Goal: Task Accomplishment & Management: Complete application form

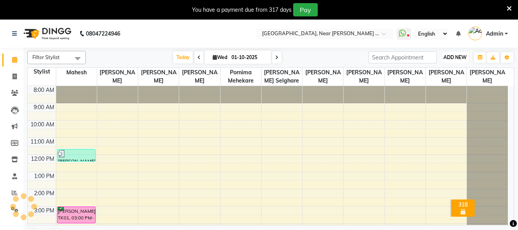
click at [465, 55] on span "ADD NEW" at bounding box center [455, 57] width 23 height 6
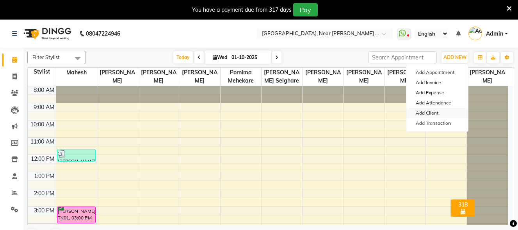
click at [445, 111] on link "Add Client" at bounding box center [438, 113] width 62 height 10
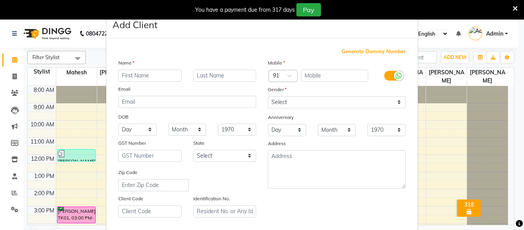
click at [153, 74] on input "text" at bounding box center [149, 76] width 63 height 12
click at [434, 108] on ngb-modal-window "Add Client Generate Dummy Number Name Email DOB Day 01 02 03 04 05 06 07 08 09 …" at bounding box center [262, 115] width 524 height 230
click at [79, 112] on ngb-modal-window "Add Client Generate Dummy Number Name Email DOB Day 01 02 03 04 05 06 07 08 09 …" at bounding box center [262, 115] width 524 height 230
click at [517, 9] on icon at bounding box center [515, 8] width 5 height 7
click at [517, 9] on ngb-modal-window "Add Client Generate Dummy Number Name Email DOB Day 01 02 03 04 05 06 07 08 09 …" at bounding box center [262, 115] width 524 height 230
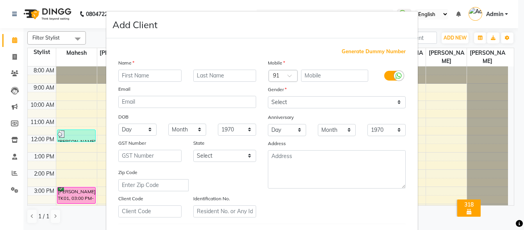
drag, startPoint x: 435, startPoint y: 91, endPoint x: 431, endPoint y: 93, distance: 4.4
click at [433, 93] on ngb-modal-window "Add Client Generate Dummy Number Name Email DOB Day 01 02 03 04 05 06 07 08 09 …" at bounding box center [262, 115] width 524 height 230
click at [154, 75] on input "text" at bounding box center [149, 76] width 63 height 12
click at [447, 96] on ngb-modal-window "Add Client Generate Dummy Number Name Email DOB Day 01 02 03 04 05 06 07 08 09 …" at bounding box center [262, 115] width 524 height 230
click at [454, 38] on ngb-modal-window "Add Client Generate Dummy Number Name Email DOB Day 01 02 03 04 05 06 07 08 09 …" at bounding box center [262, 115] width 524 height 230
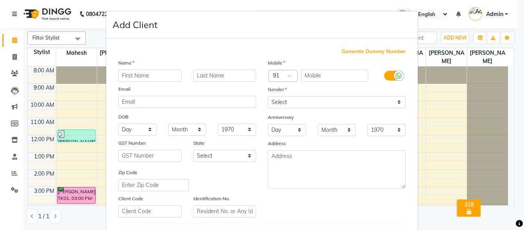
click at [439, 103] on ngb-modal-window "Add Client Generate Dummy Number Name Email DOB Day 01 02 03 04 05 06 07 08 09 …" at bounding box center [262, 115] width 524 height 230
click at [437, 103] on ngb-modal-window "Add Client Generate Dummy Number Name Email DOB Day 01 02 03 04 05 06 07 08 09 …" at bounding box center [262, 115] width 524 height 230
click at [148, 80] on input "text" at bounding box center [149, 76] width 63 height 12
click at [452, 114] on ngb-modal-window "Add Client Generate Dummy Number Name Email DOB Day 01 02 03 04 05 06 07 08 09 …" at bounding box center [262, 115] width 524 height 230
click at [156, 73] on input "text" at bounding box center [149, 76] width 63 height 12
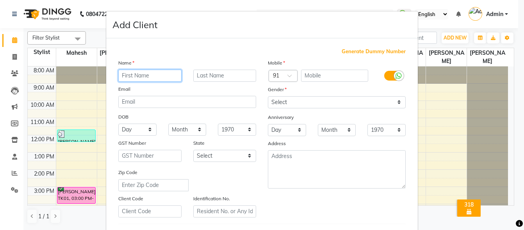
click at [156, 73] on input "text" at bounding box center [149, 76] width 63 height 12
type input "a"
type input "[PERSON_NAME]"
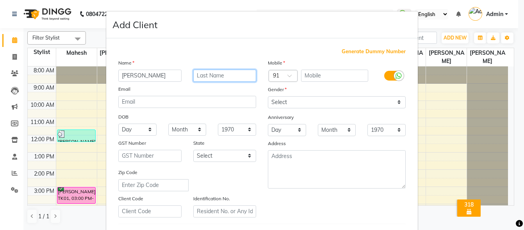
click at [239, 76] on input "text" at bounding box center [224, 76] width 63 height 12
click at [201, 74] on input "Jaghav" at bounding box center [224, 76] width 63 height 12
type input "Jadhav"
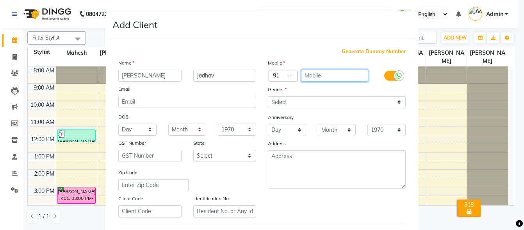
click at [320, 77] on input "text" at bounding box center [335, 76] width 68 height 12
type input "7972147824"
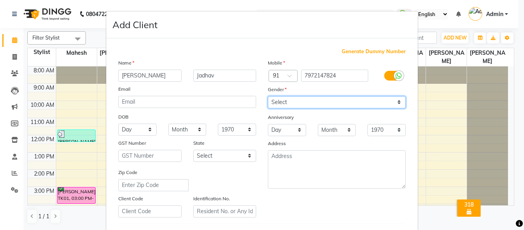
click at [350, 101] on select "Select [DEMOGRAPHIC_DATA] [DEMOGRAPHIC_DATA] Other Prefer Not To Say" at bounding box center [337, 102] width 138 height 12
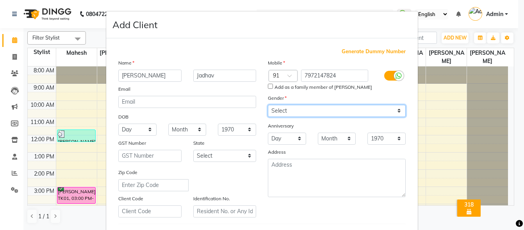
select select "[DEMOGRAPHIC_DATA]"
click at [268, 105] on select "Select [DEMOGRAPHIC_DATA] [DEMOGRAPHIC_DATA] Other Prefer Not To Say" at bounding box center [337, 111] width 138 height 12
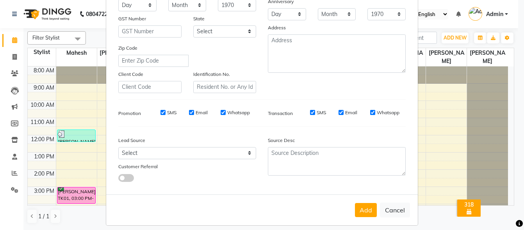
scroll to position [131, 0]
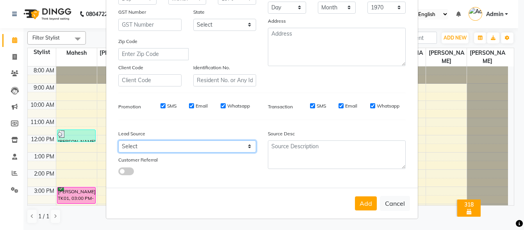
click at [162, 147] on select "Select Walk-in Referral Internet Friend Word of Mouth Advertisement Facebook Ju…" at bounding box center [187, 146] width 138 height 12
click at [247, 145] on select "Select Walk-in Referral Internet Friend Word of Mouth Advertisement Facebook Ju…" at bounding box center [187, 146] width 138 height 12
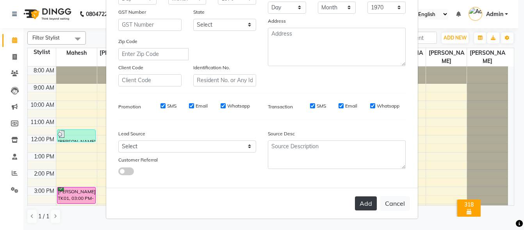
click at [365, 202] on button "Add" at bounding box center [366, 203] width 22 height 14
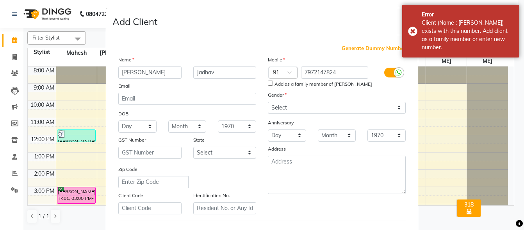
scroll to position [0, 0]
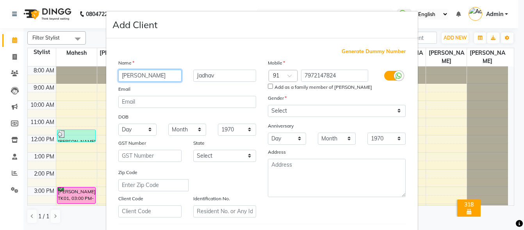
click at [152, 77] on input "[PERSON_NAME]" at bounding box center [149, 76] width 63 height 12
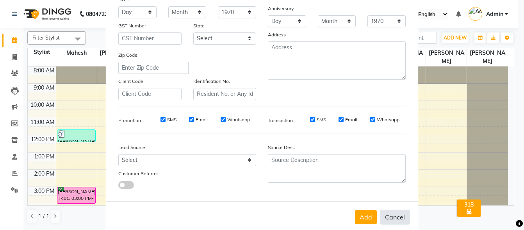
click at [388, 213] on button "Cancel" at bounding box center [395, 216] width 30 height 15
select select
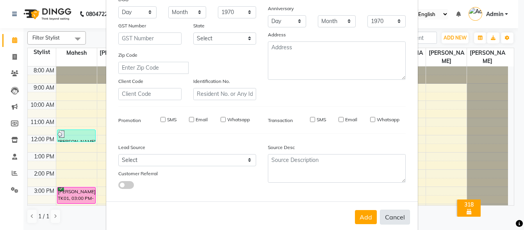
select select
checkbox input "false"
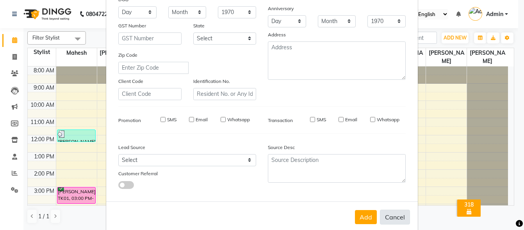
checkbox input "false"
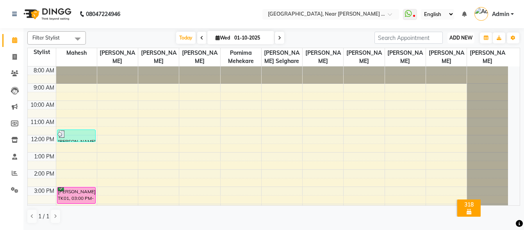
click at [461, 36] on span "ADD NEW" at bounding box center [461, 38] width 23 height 6
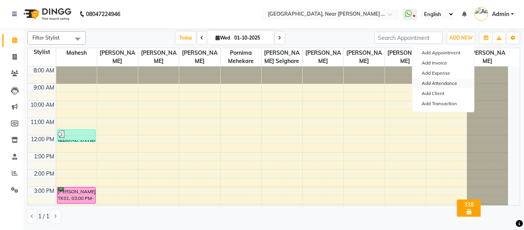
click at [441, 83] on link "Add Attendance" at bounding box center [444, 83] width 62 height 10
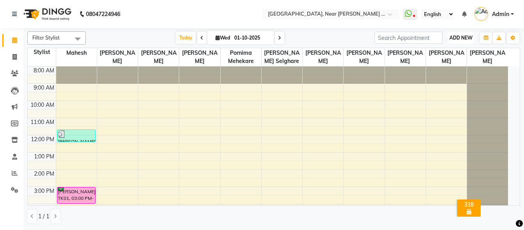
click at [458, 36] on span "ADD NEW" at bounding box center [461, 38] width 23 height 6
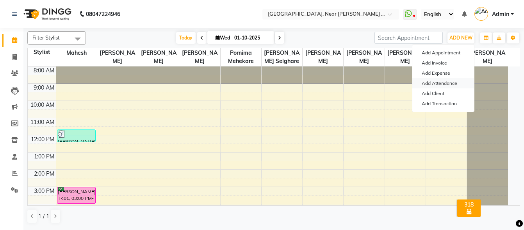
click at [447, 82] on link "Add Attendance" at bounding box center [444, 83] width 62 height 10
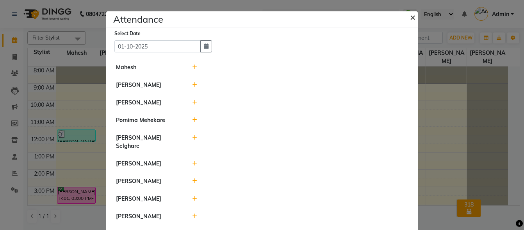
click at [410, 18] on span "×" at bounding box center [412, 17] width 5 height 12
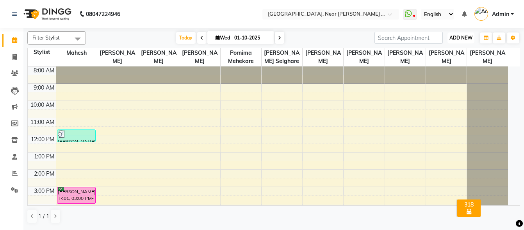
click at [460, 37] on span "ADD NEW" at bounding box center [461, 38] width 23 height 6
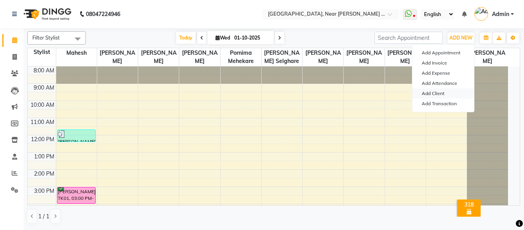
click at [441, 90] on link "Add Client" at bounding box center [444, 93] width 62 height 10
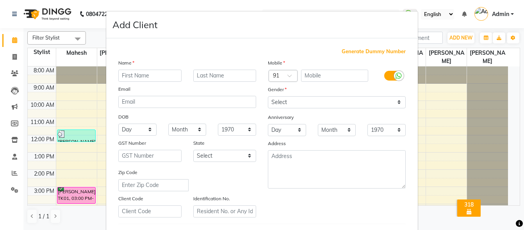
click at [146, 73] on input "text" at bounding box center [149, 76] width 63 height 12
type input "[PERSON_NAME]"
click at [211, 77] on input "text" at bounding box center [224, 76] width 63 height 12
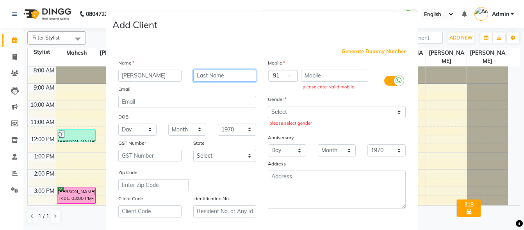
type input "s"
type input "[PERSON_NAME]"
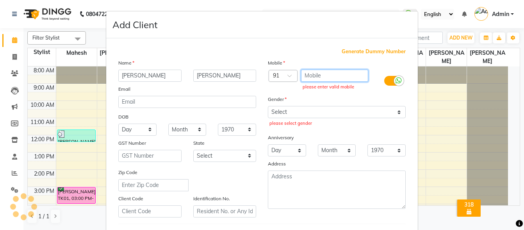
click at [318, 74] on input "text" at bounding box center [335, 76] width 68 height 12
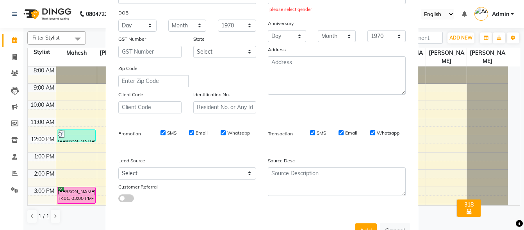
scroll to position [131, 0]
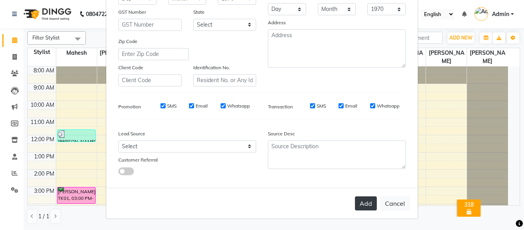
type input "9823666655"
click at [364, 202] on button "Add" at bounding box center [366, 203] width 22 height 14
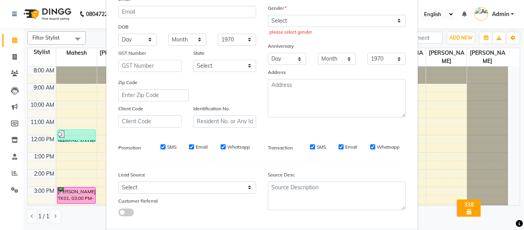
scroll to position [117, 0]
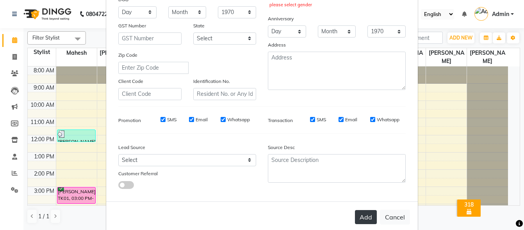
click at [366, 217] on button "Add" at bounding box center [366, 217] width 22 height 14
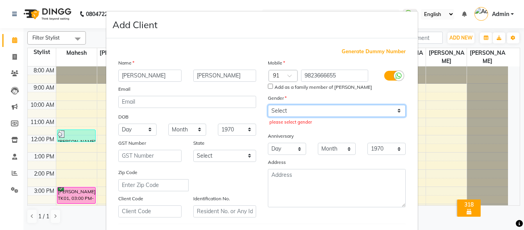
click at [340, 110] on select "Select [DEMOGRAPHIC_DATA] [DEMOGRAPHIC_DATA] Other Prefer Not To Say" at bounding box center [337, 111] width 138 height 12
select select "[DEMOGRAPHIC_DATA]"
click at [268, 105] on select "Select [DEMOGRAPHIC_DATA] [DEMOGRAPHIC_DATA] Other Prefer Not To Say" at bounding box center [337, 111] width 138 height 12
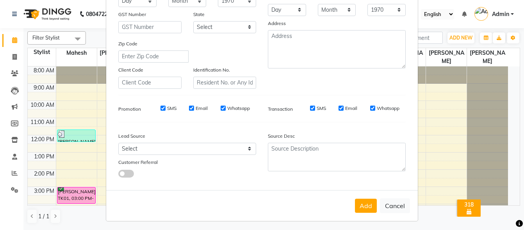
scroll to position [131, 0]
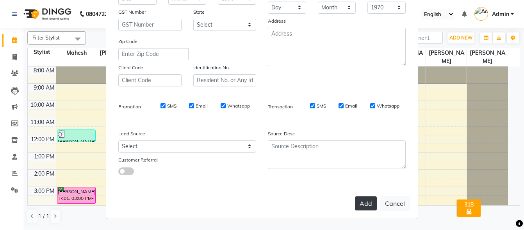
click at [359, 204] on button "Add" at bounding box center [366, 203] width 22 height 14
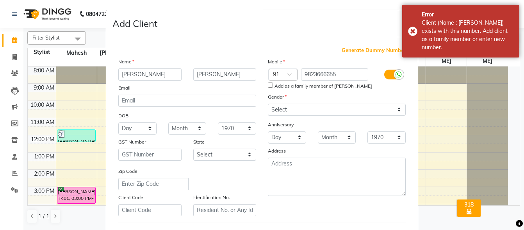
scroll to position [0, 0]
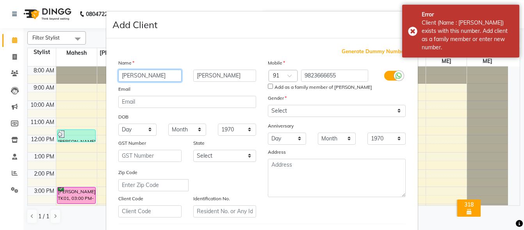
click at [154, 73] on input "[PERSON_NAME]" at bounding box center [149, 76] width 63 height 12
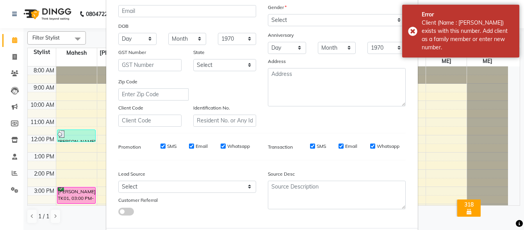
scroll to position [131, 0]
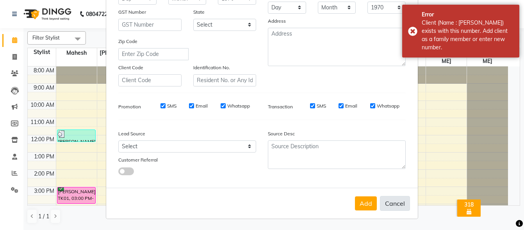
click at [390, 204] on button "Cancel" at bounding box center [395, 203] width 30 height 15
select select
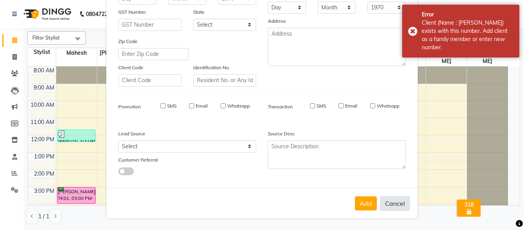
select select
checkbox input "false"
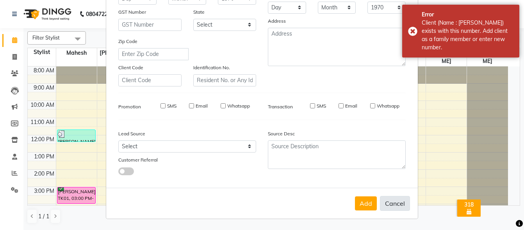
checkbox input "false"
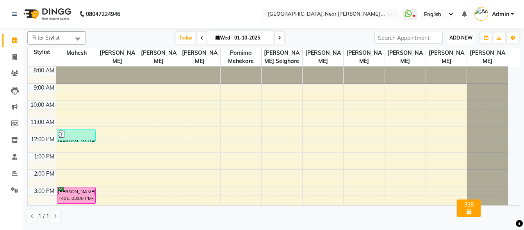
click at [467, 36] on span "ADD NEW" at bounding box center [461, 38] width 23 height 6
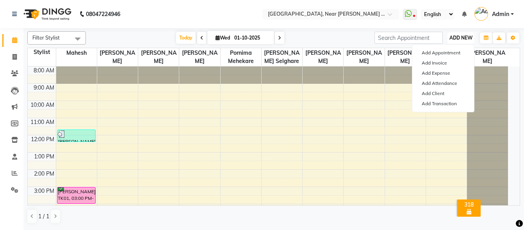
click at [467, 36] on span "ADD NEW" at bounding box center [461, 38] width 23 height 6
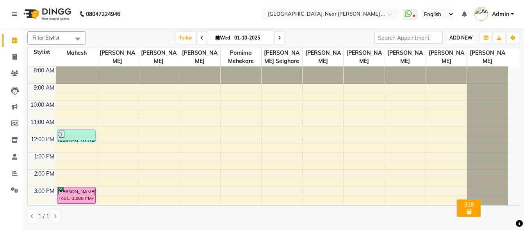
click at [465, 35] on span "ADD NEW" at bounding box center [461, 38] width 23 height 6
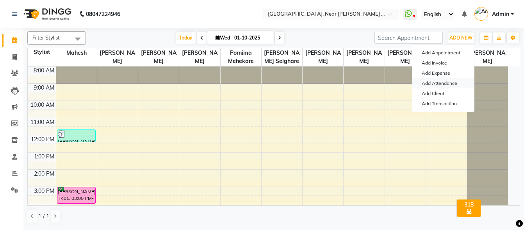
click at [446, 83] on link "Add Attendance" at bounding box center [444, 83] width 62 height 10
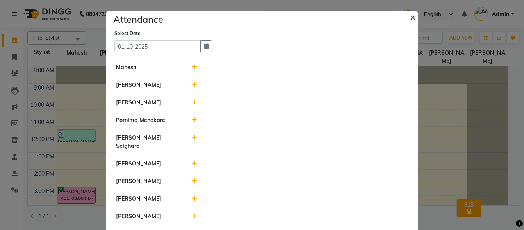
click at [411, 15] on span "×" at bounding box center [412, 17] width 5 height 12
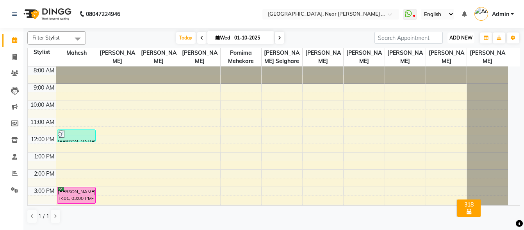
click at [457, 38] on span "ADD NEW" at bounding box center [461, 38] width 23 height 6
click at [461, 35] on span "ADD NEW" at bounding box center [461, 38] width 23 height 6
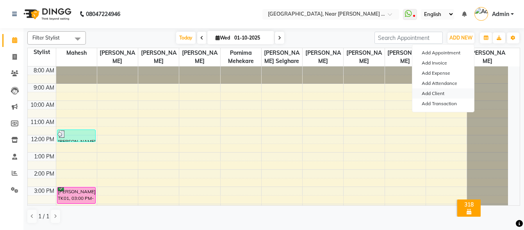
click at [432, 93] on link "Add Client" at bounding box center [444, 93] width 62 height 10
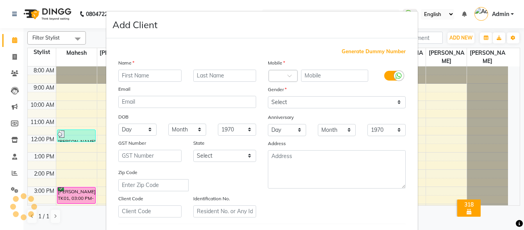
click at [432, 93] on ngb-modal-window "Add Client Generate Dummy Number Name Email DOB Day 01 02 03 04 05 06 07 08 09 …" at bounding box center [262, 115] width 524 height 230
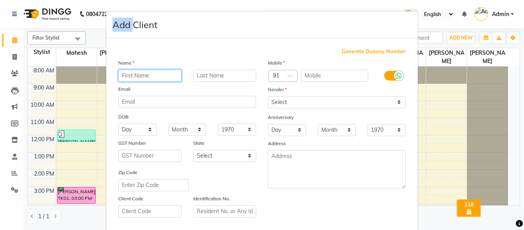
drag, startPoint x: 164, startPoint y: 76, endPoint x: 159, endPoint y: 75, distance: 5.7
click at [162, 76] on input "text" at bounding box center [149, 76] width 63 height 12
type input "Ashwini"
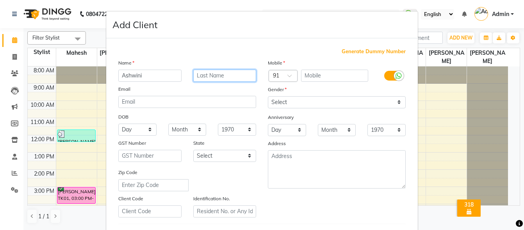
click at [202, 80] on input "text" at bounding box center [224, 76] width 63 height 12
type input "[DEMOGRAPHIC_DATA]"
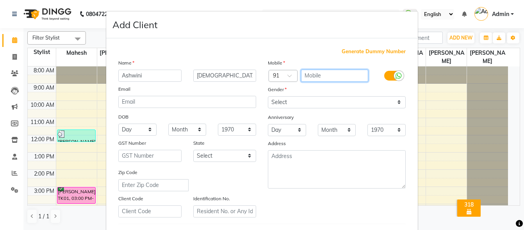
click at [334, 78] on input "text" at bounding box center [335, 76] width 68 height 12
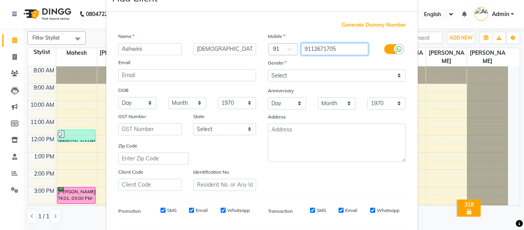
scroll to position [0, 0]
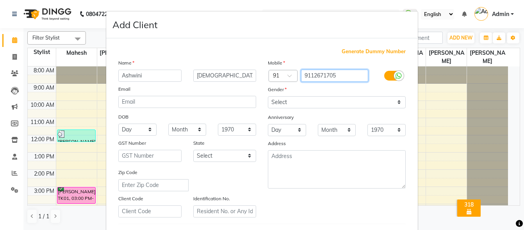
type input "9112671705"
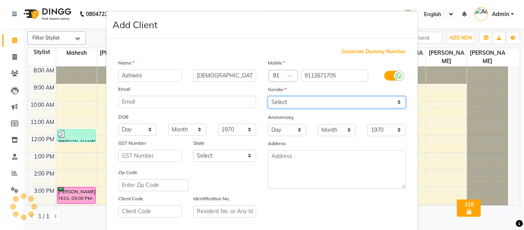
click at [306, 101] on select "Select [DEMOGRAPHIC_DATA] [DEMOGRAPHIC_DATA] Other Prefer Not To Say" at bounding box center [337, 102] width 138 height 12
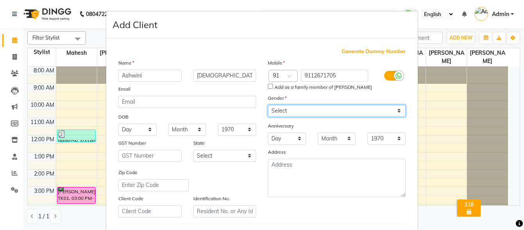
select select "[DEMOGRAPHIC_DATA]"
click at [268, 105] on select "Select [DEMOGRAPHIC_DATA] [DEMOGRAPHIC_DATA] Other Prefer Not To Say" at bounding box center [337, 111] width 138 height 12
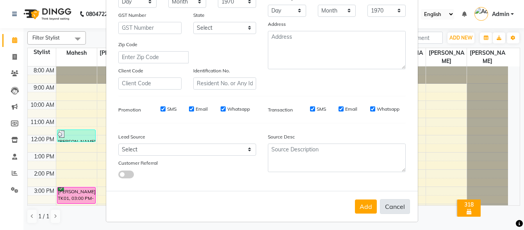
scroll to position [131, 0]
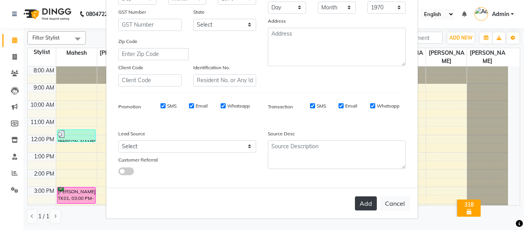
click at [367, 204] on button "Add" at bounding box center [366, 203] width 22 height 14
click at [388, 201] on button "Cancel" at bounding box center [395, 203] width 30 height 15
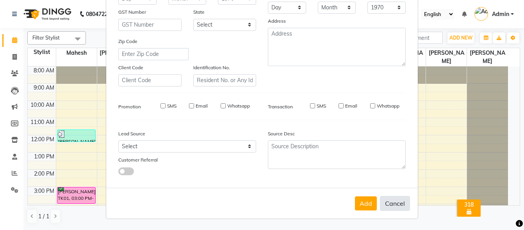
select select
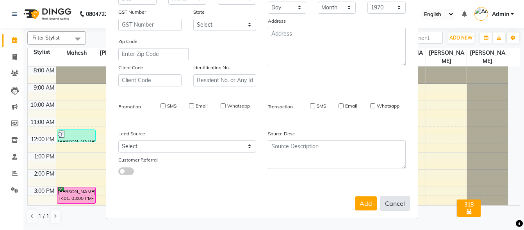
select select
checkbox input "false"
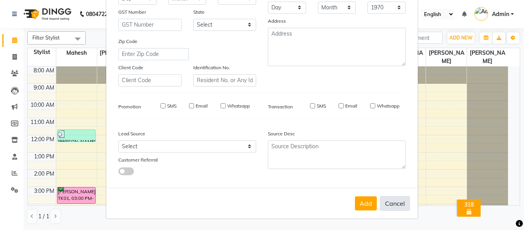
checkbox input "false"
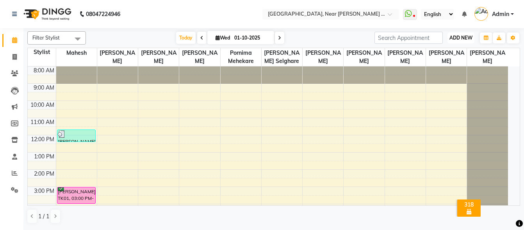
click at [455, 36] on span "ADD NEW" at bounding box center [461, 38] width 23 height 6
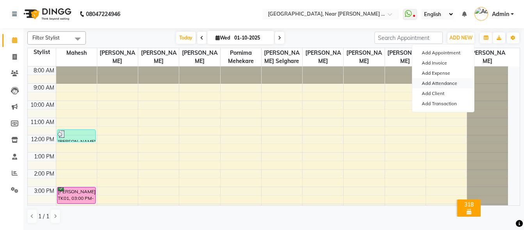
click at [445, 82] on link "Add Attendance" at bounding box center [444, 83] width 62 height 10
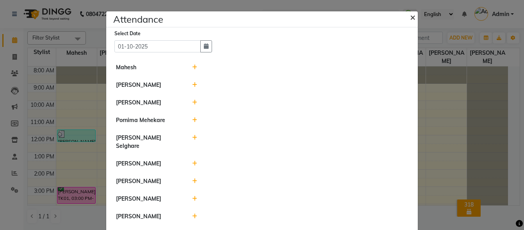
click at [410, 13] on span "×" at bounding box center [412, 17] width 5 height 12
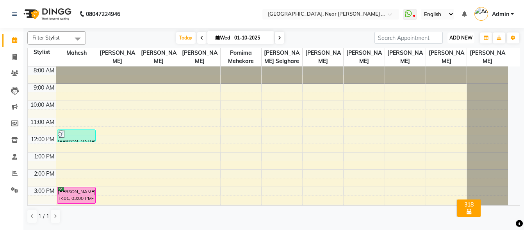
click at [459, 36] on span "ADD NEW" at bounding box center [461, 38] width 23 height 6
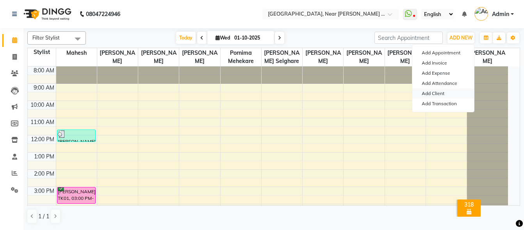
click at [434, 91] on link "Add Client" at bounding box center [444, 93] width 62 height 10
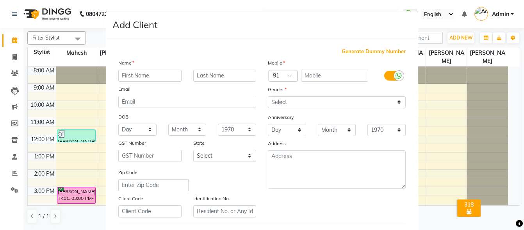
click at [166, 73] on input "text" at bounding box center [149, 76] width 63 height 12
type input "Pallavi"
click at [226, 77] on input "text" at bounding box center [224, 76] width 63 height 12
type input "[PERSON_NAME]"
click at [343, 77] on input "text" at bounding box center [335, 76] width 68 height 12
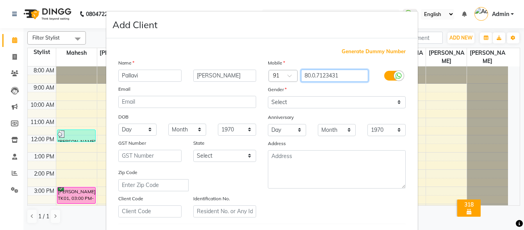
click at [314, 74] on input "80.0.7123431" at bounding box center [335, 76] width 68 height 12
click at [309, 74] on input "80.07123431" at bounding box center [335, 76] width 68 height 12
type input "8007123431"
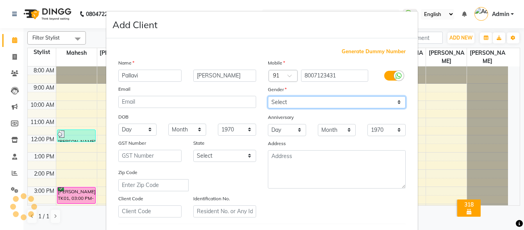
click at [374, 104] on select "Select [DEMOGRAPHIC_DATA] [DEMOGRAPHIC_DATA] Other Prefer Not To Say" at bounding box center [337, 102] width 138 height 12
select select "[DEMOGRAPHIC_DATA]"
click at [268, 96] on select "Select [DEMOGRAPHIC_DATA] [DEMOGRAPHIC_DATA] Other Prefer Not To Say" at bounding box center [337, 102] width 138 height 12
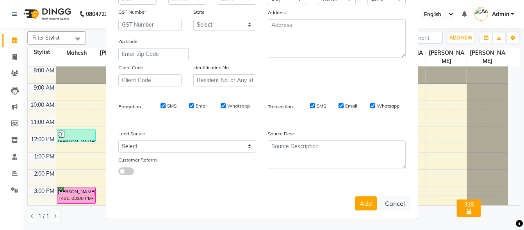
click at [357, 203] on button "Add" at bounding box center [366, 203] width 22 height 14
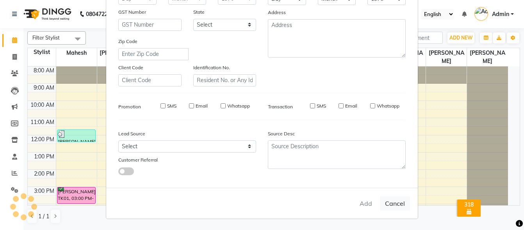
select select
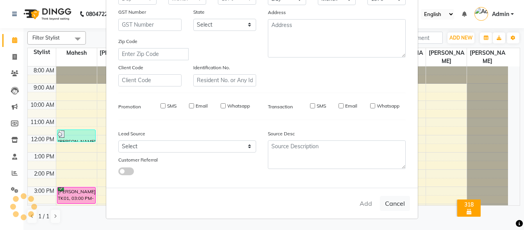
select select
checkbox input "false"
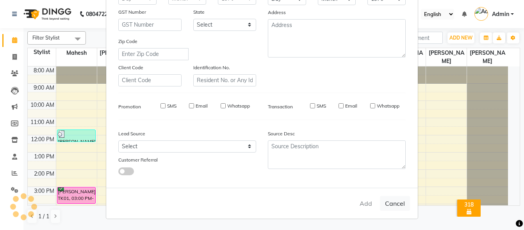
checkbox input "false"
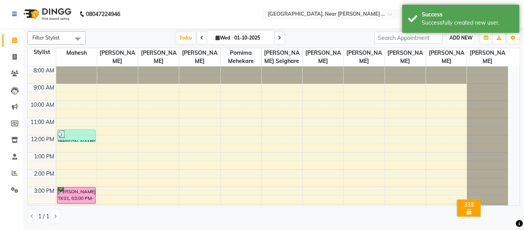
click at [460, 39] on span "ADD NEW" at bounding box center [461, 38] width 23 height 6
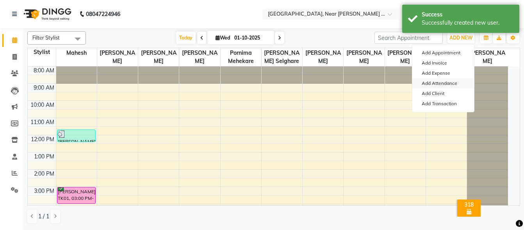
click at [439, 83] on link "Add Attendance" at bounding box center [444, 83] width 62 height 10
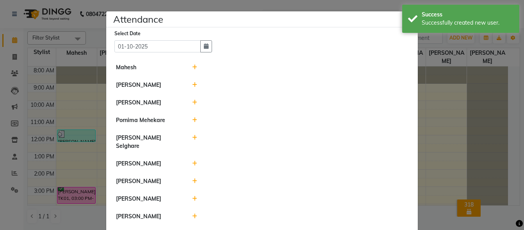
click at [440, 88] on ngb-modal-window "Attendance × Select Date [DATE] [PERSON_NAME] [PERSON_NAME] Pornima Mehekare [P…" at bounding box center [262, 115] width 524 height 230
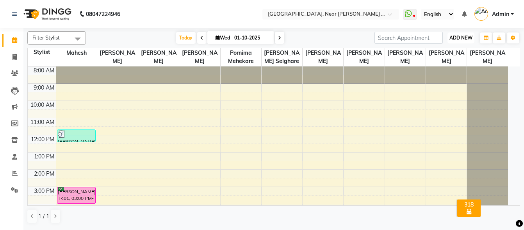
click at [463, 36] on span "ADD NEW" at bounding box center [461, 38] width 23 height 6
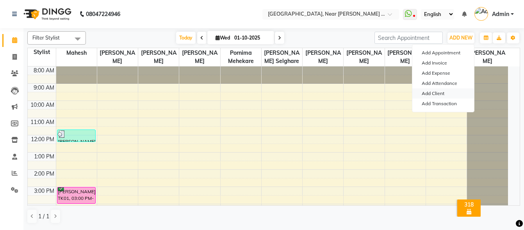
click at [435, 91] on link "Add Client" at bounding box center [444, 93] width 62 height 10
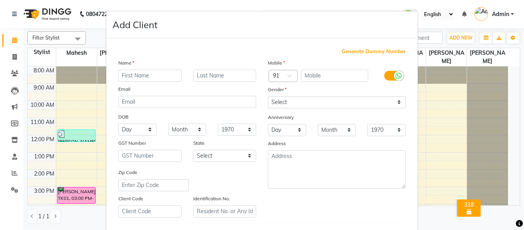
click at [146, 74] on input "text" at bounding box center [149, 76] width 63 height 12
type input "[PERSON_NAME]"
click at [213, 75] on input "text" at bounding box center [224, 76] width 63 height 12
type input "Klarkad"
click at [331, 71] on input "text" at bounding box center [335, 76] width 68 height 12
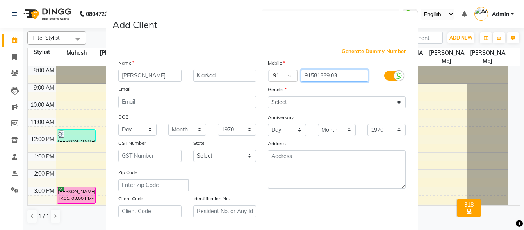
type input "91581339.03"
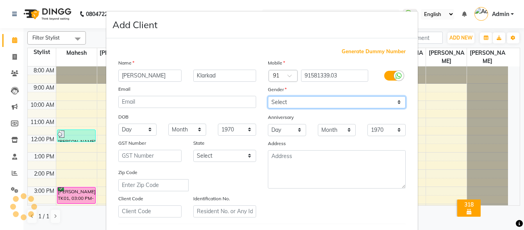
click at [298, 103] on select "Select [DEMOGRAPHIC_DATA] [DEMOGRAPHIC_DATA] Other Prefer Not To Say" at bounding box center [337, 102] width 138 height 12
select select "[DEMOGRAPHIC_DATA]"
click at [268, 96] on select "Select [DEMOGRAPHIC_DATA] [DEMOGRAPHIC_DATA] Other Prefer Not To Say" at bounding box center [337, 102] width 138 height 12
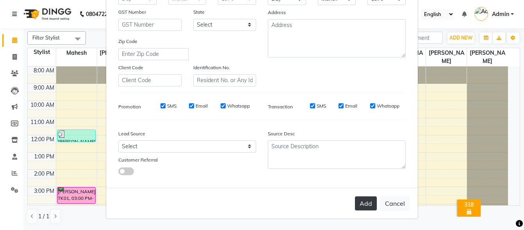
click at [364, 200] on button "Add" at bounding box center [366, 203] width 22 height 14
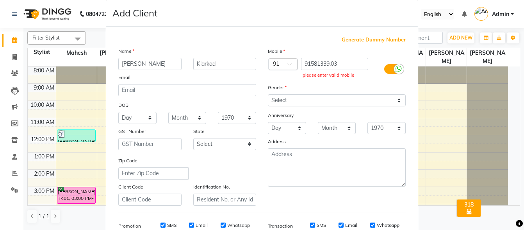
scroll to position [0, 0]
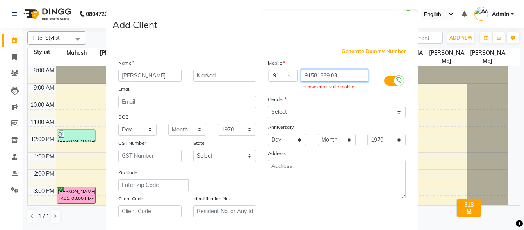
click at [329, 76] on input "91581339.03" at bounding box center [335, 76] width 68 height 12
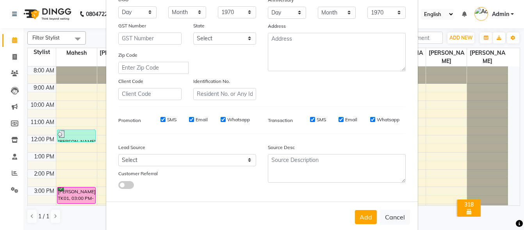
scroll to position [131, 0]
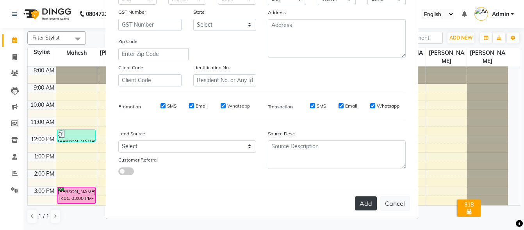
type input "9158133903"
click at [370, 200] on button "Add" at bounding box center [366, 203] width 22 height 14
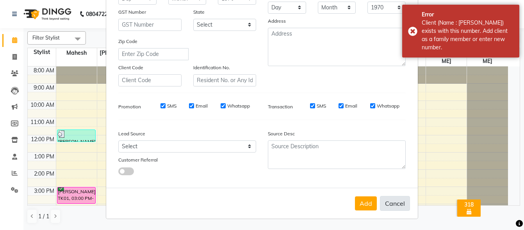
click at [390, 200] on button "Cancel" at bounding box center [395, 203] width 30 height 15
select select
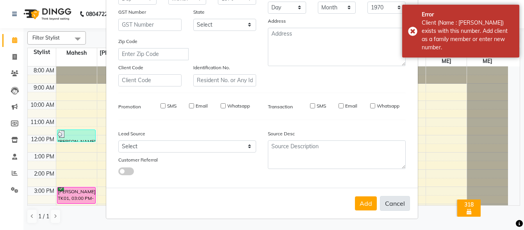
select select
checkbox input "false"
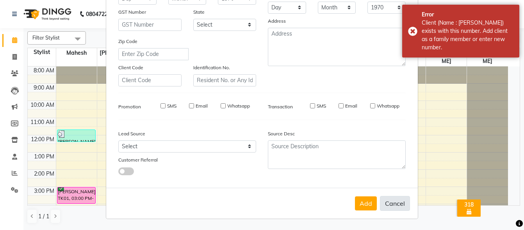
checkbox input "false"
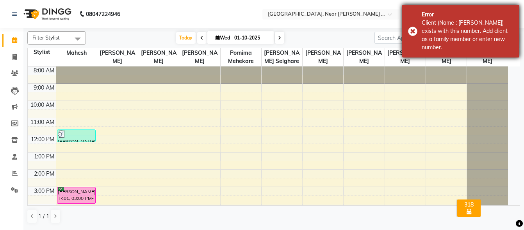
click at [413, 27] on div "Error Client (Name : [PERSON_NAME]) exists with this number. Add client as a fa…" at bounding box center [460, 31] width 117 height 53
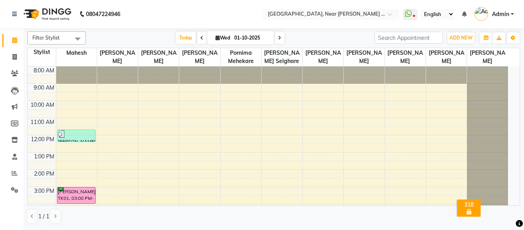
drag, startPoint x: 413, startPoint y: 27, endPoint x: 412, endPoint y: 32, distance: 4.3
click at [413, 27] on div "Error Client (Name : [PERSON_NAME]) exists with this number. Add client as a fa…" at bounding box center [460, 31] width 117 height 53
click at [462, 36] on span "ADD NEW" at bounding box center [461, 38] width 23 height 6
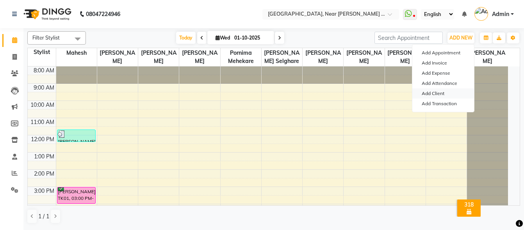
click at [433, 91] on link "Add Client" at bounding box center [444, 93] width 62 height 10
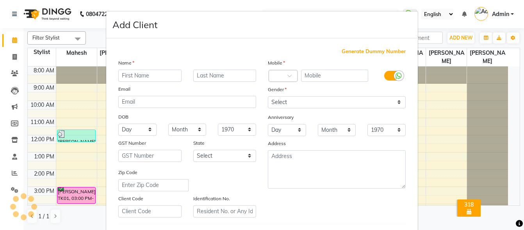
click at [433, 91] on ngb-modal-window "Add Client Generate Dummy Number Name Email DOB Day 01 02 03 04 05 06 07 08 09 …" at bounding box center [262, 115] width 524 height 230
click at [154, 66] on div "Name" at bounding box center [188, 64] width 150 height 11
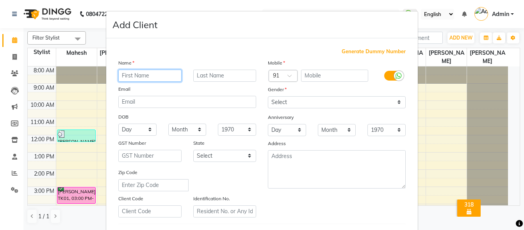
click at [156, 73] on input "text" at bounding box center [149, 76] width 63 height 12
type input "Bhawana"
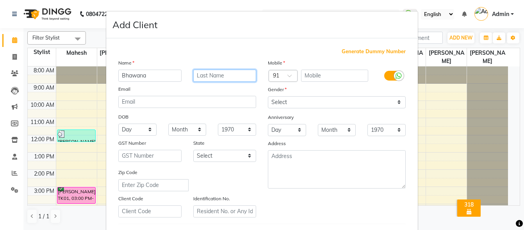
click at [220, 77] on input "text" at bounding box center [224, 76] width 63 height 12
type input "[PERSON_NAME]"
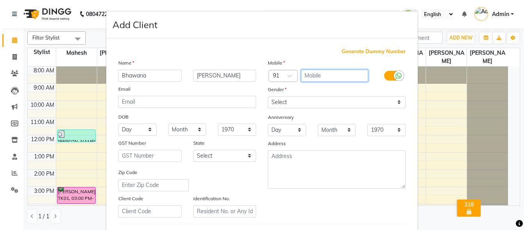
click at [342, 72] on input "text" at bounding box center [335, 76] width 68 height 12
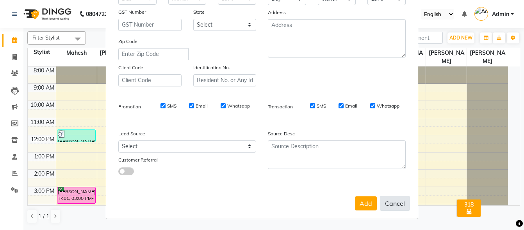
click at [393, 202] on button "Cancel" at bounding box center [395, 203] width 30 height 15
select select
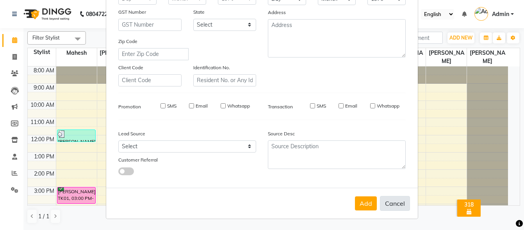
select select
checkbox input "false"
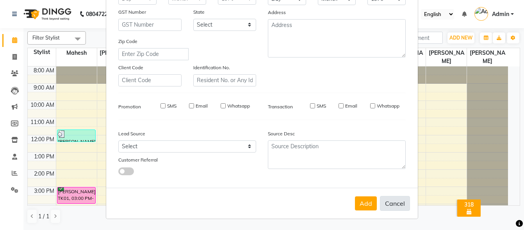
checkbox input "false"
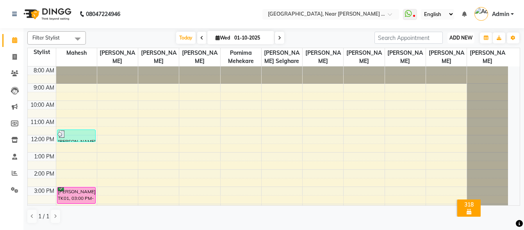
click at [451, 36] on span "ADD NEW" at bounding box center [461, 38] width 23 height 6
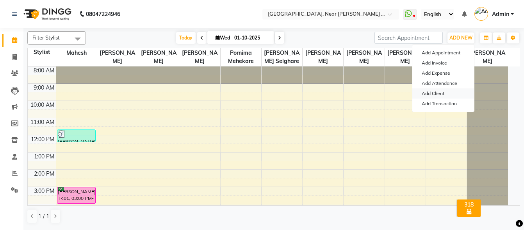
click at [441, 91] on link "Add Client" at bounding box center [444, 93] width 62 height 10
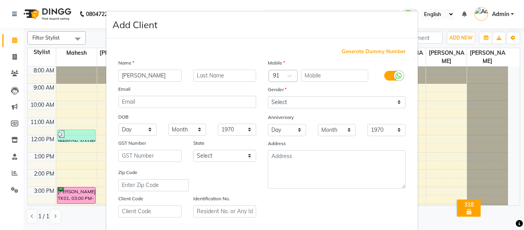
type input "[PERSON_NAME]"
click at [204, 73] on input "text" at bounding box center [224, 76] width 63 height 12
type input "[PERSON_NAME]"
click at [333, 73] on input "text" at bounding box center [335, 76] width 68 height 12
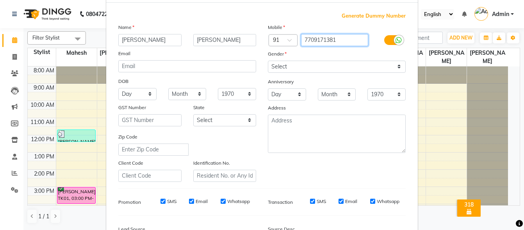
scroll to position [117, 0]
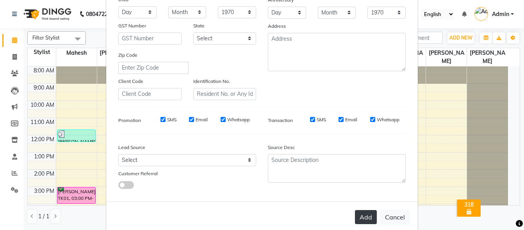
type input "7709171381"
click at [366, 218] on button "Add" at bounding box center [366, 217] width 22 height 14
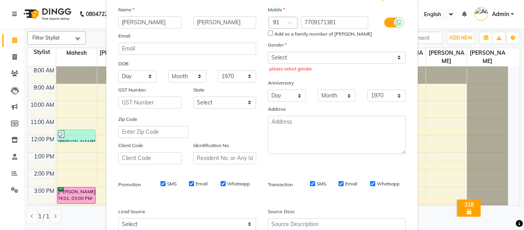
scroll to position [53, 0]
click at [314, 57] on select "Select [DEMOGRAPHIC_DATA] [DEMOGRAPHIC_DATA] Other Prefer Not To Say" at bounding box center [337, 58] width 138 height 12
select select "[DEMOGRAPHIC_DATA]"
click at [268, 52] on select "Select [DEMOGRAPHIC_DATA] [DEMOGRAPHIC_DATA] Other Prefer Not To Say" at bounding box center [337, 58] width 138 height 12
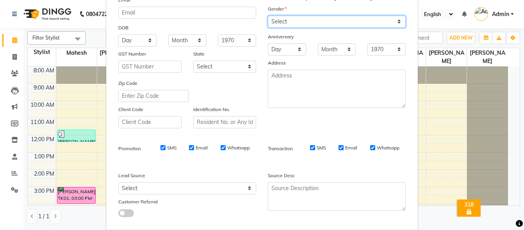
scroll to position [131, 0]
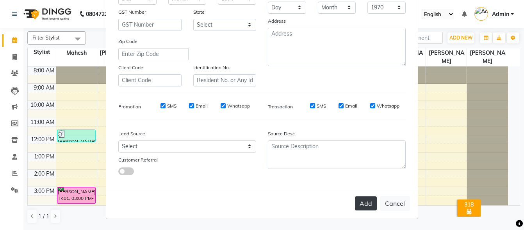
click at [363, 197] on button "Add" at bounding box center [366, 203] width 22 height 14
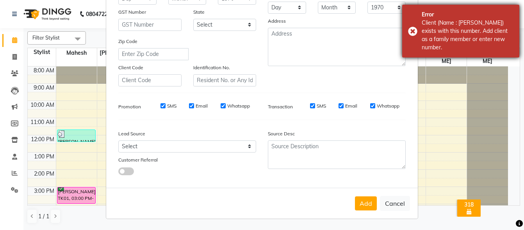
click at [413, 31] on div "Error Client (Name : [PERSON_NAME]) exists with this number. Add client as a fa…" at bounding box center [460, 31] width 117 height 53
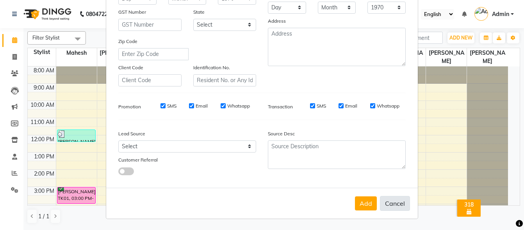
click at [385, 199] on button "Cancel" at bounding box center [395, 203] width 30 height 15
select select
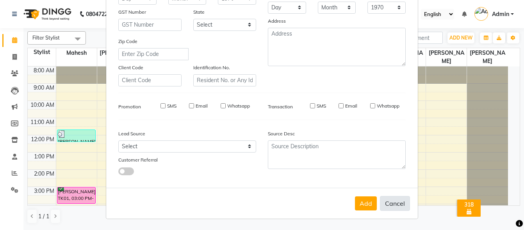
select select
checkbox input "false"
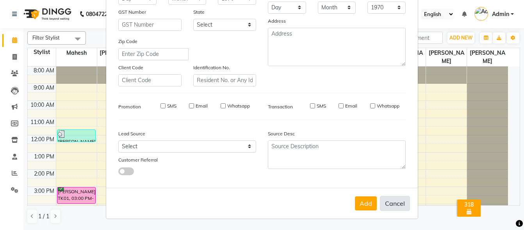
checkbox input "false"
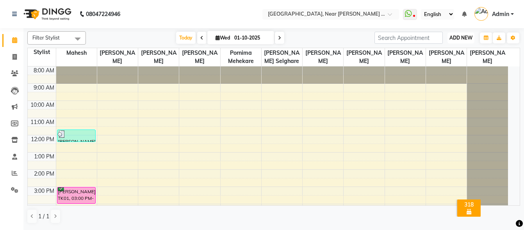
click at [469, 35] on span "ADD NEW" at bounding box center [461, 38] width 23 height 6
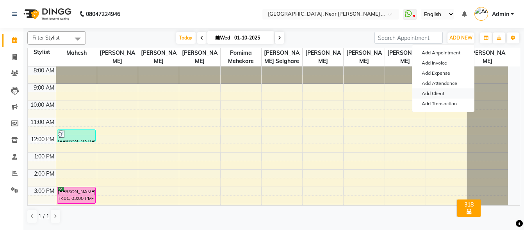
click at [442, 90] on link "Add Client" at bounding box center [444, 93] width 62 height 10
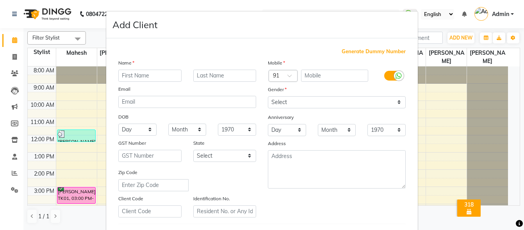
click at [148, 75] on input "text" at bounding box center [149, 76] width 63 height 12
type input "Gauri"
click at [213, 74] on input "text" at bounding box center [224, 76] width 63 height 12
type input "[PERSON_NAME]"
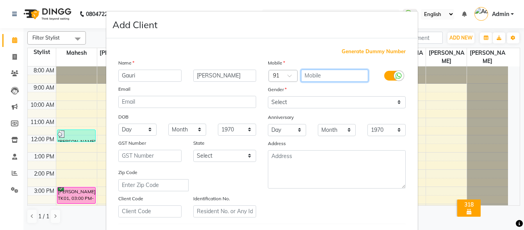
click at [314, 75] on input "text" at bounding box center [335, 76] width 68 height 12
type input "8446648337"
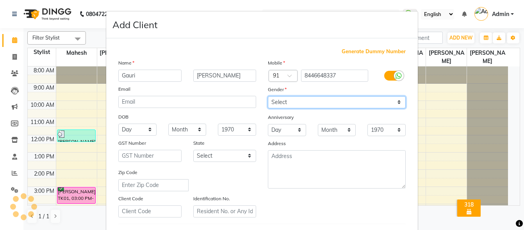
drag, startPoint x: 327, startPoint y: 98, endPoint x: 330, endPoint y: 105, distance: 7.3
click at [327, 98] on select "Select [DEMOGRAPHIC_DATA] [DEMOGRAPHIC_DATA] Other Prefer Not To Say" at bounding box center [337, 102] width 138 height 12
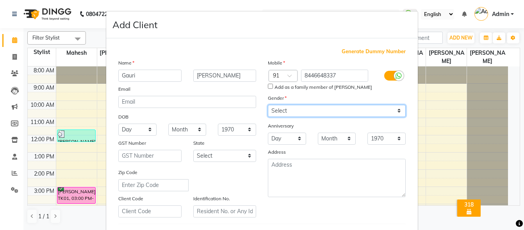
select select "[DEMOGRAPHIC_DATA]"
click at [268, 105] on select "Select [DEMOGRAPHIC_DATA] [DEMOGRAPHIC_DATA] Other Prefer Not To Say" at bounding box center [337, 111] width 138 height 12
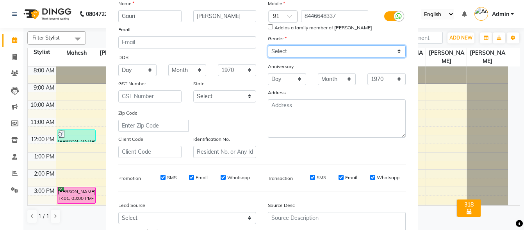
scroll to position [117, 0]
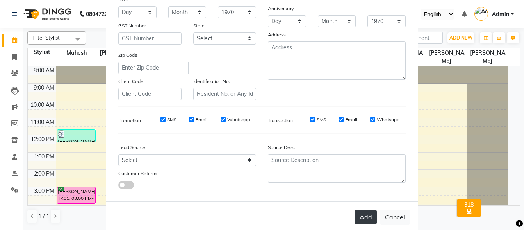
click at [359, 220] on button "Add" at bounding box center [366, 217] width 22 height 14
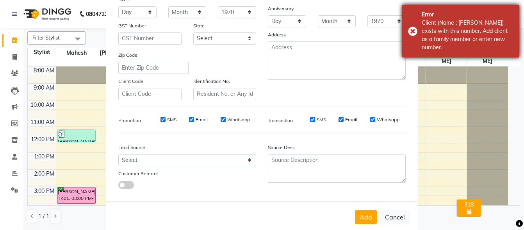
click at [414, 29] on div "Error Client (Name : [PERSON_NAME]) exists with this number. Add client as a fa…" at bounding box center [460, 31] width 117 height 53
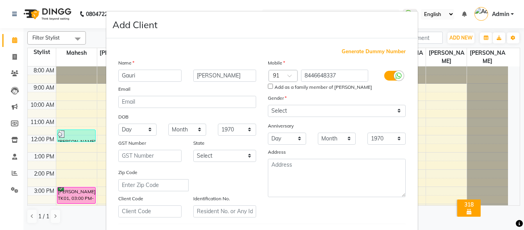
scroll to position [131, 0]
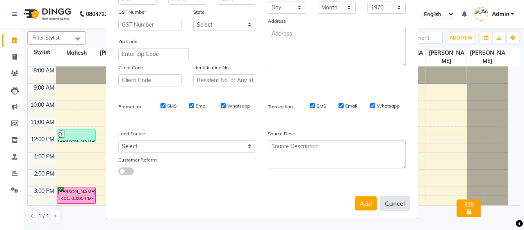
click at [389, 201] on button "Cancel" at bounding box center [395, 203] width 30 height 15
select select
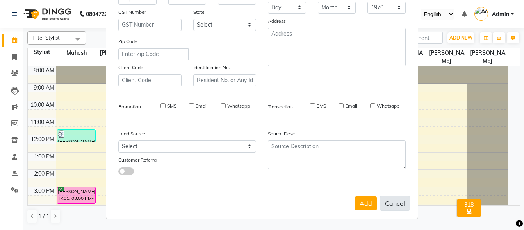
select select
checkbox input "false"
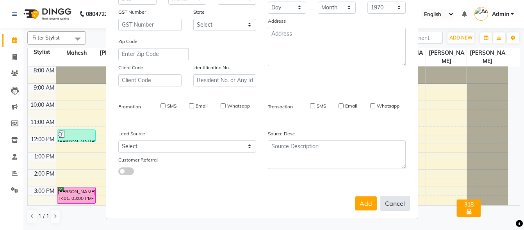
checkbox input "false"
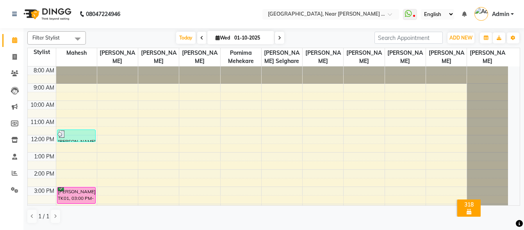
click at [445, 14] on select "English ENGLISH Español العربية मराठी हिंदी ગુજરાતી தமிழ் 中文" at bounding box center [437, 14] width 33 height 11
click at [397, 40] on input "search" at bounding box center [409, 38] width 68 height 12
click at [461, 36] on span "ADD NEW" at bounding box center [461, 38] width 23 height 6
click at [456, 36] on span "ADD NEW" at bounding box center [461, 38] width 23 height 6
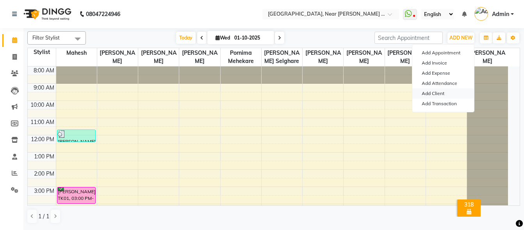
click at [438, 89] on link "Add Client" at bounding box center [444, 93] width 62 height 10
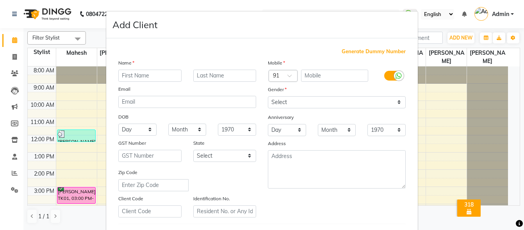
click at [151, 73] on input "text" at bounding box center [149, 76] width 63 height 12
type input "Shruti"
click at [211, 76] on input "text" at bounding box center [224, 76] width 63 height 12
type input "[PERSON_NAME]"
click at [343, 75] on input "text" at bounding box center [335, 76] width 68 height 12
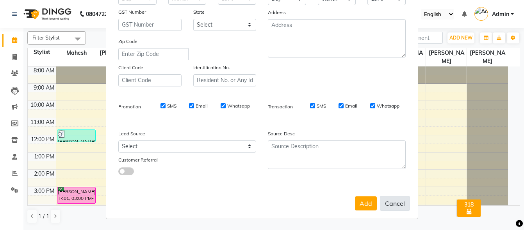
click at [391, 203] on button "Cancel" at bounding box center [395, 203] width 30 height 15
select select
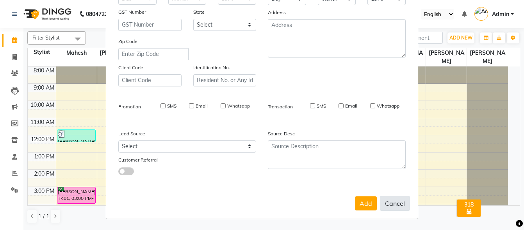
select select
checkbox input "false"
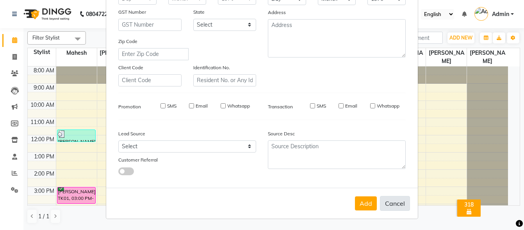
checkbox input "false"
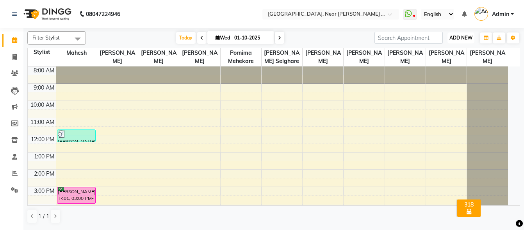
click at [460, 36] on span "ADD NEW" at bounding box center [461, 38] width 23 height 6
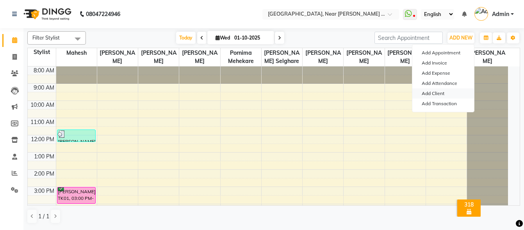
click at [438, 93] on link "Add Client" at bounding box center [444, 93] width 62 height 10
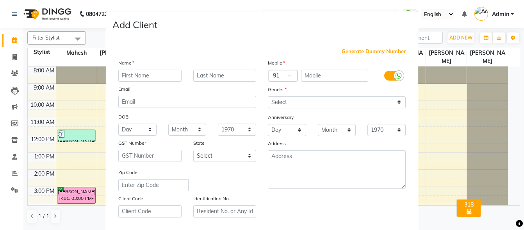
click at [158, 75] on input "text" at bounding box center [149, 76] width 63 height 12
type input "[PERSON_NAME]"
click at [220, 75] on input "text" at bounding box center [224, 76] width 63 height 12
type input "[PERSON_NAME]"
click at [314, 76] on input "text" at bounding box center [335, 76] width 68 height 12
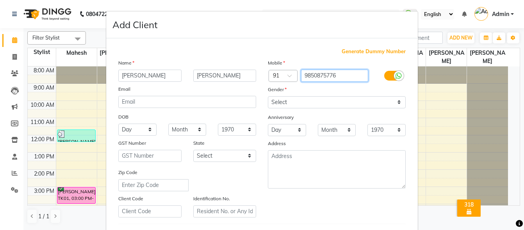
type input "9850875776"
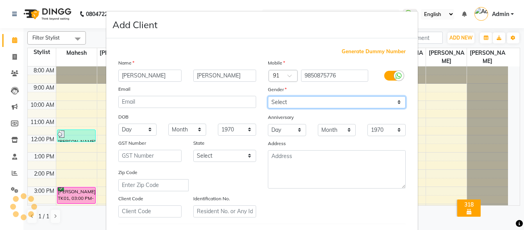
click at [311, 104] on select "Select [DEMOGRAPHIC_DATA] [DEMOGRAPHIC_DATA] Other Prefer Not To Say" at bounding box center [337, 102] width 138 height 12
select select "[DEMOGRAPHIC_DATA]"
click at [268, 96] on select "Select [DEMOGRAPHIC_DATA] [DEMOGRAPHIC_DATA] Other Prefer Not To Say" at bounding box center [337, 102] width 138 height 12
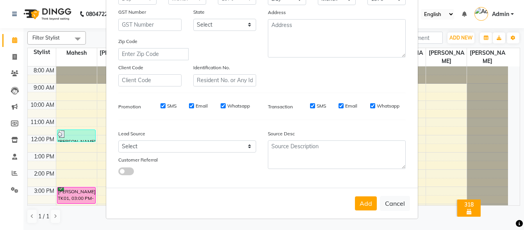
click at [364, 206] on button "Add" at bounding box center [366, 203] width 22 height 14
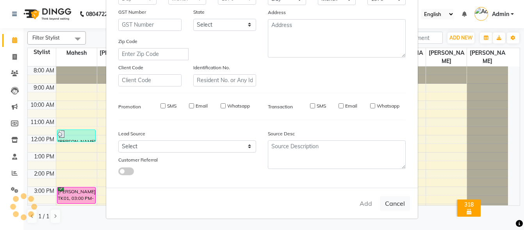
select select
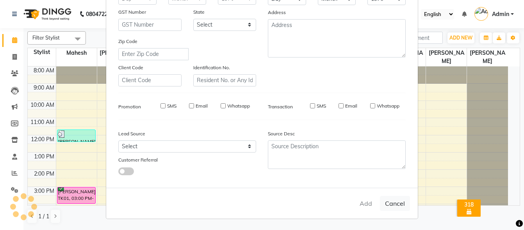
select select
checkbox input "false"
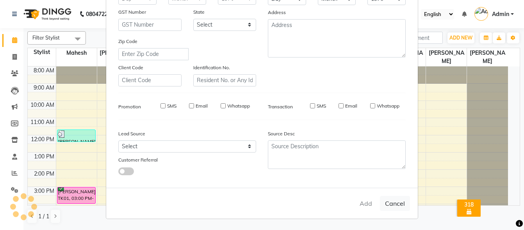
checkbox input "false"
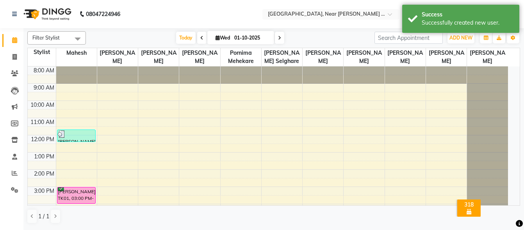
scroll to position [0, 0]
click at [466, 35] on span "ADD NEW" at bounding box center [461, 38] width 23 height 6
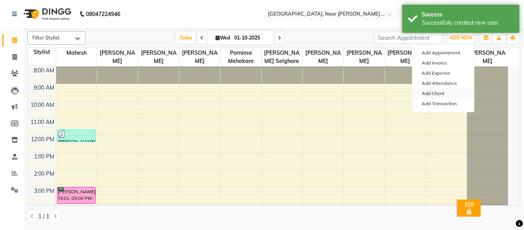
click at [437, 91] on link "Add Client" at bounding box center [444, 93] width 62 height 10
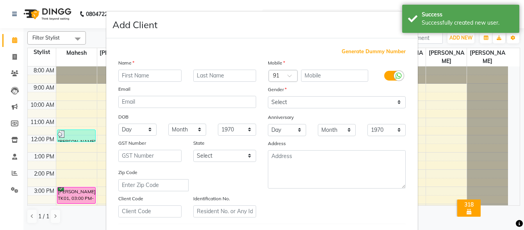
click at [154, 73] on input "text" at bounding box center [149, 76] width 63 height 12
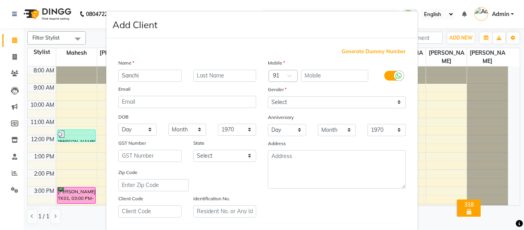
type input "Sanchi"
click at [211, 74] on input "text" at bounding box center [224, 76] width 63 height 12
type input "[PERSON_NAME]"
click at [314, 75] on input "text" at bounding box center [335, 76] width 68 height 12
type input "8767246583"
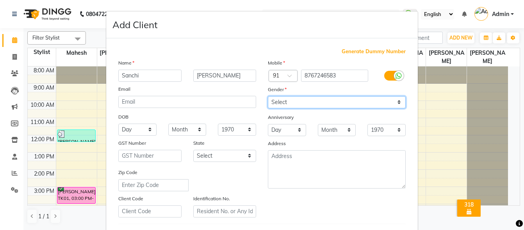
click at [300, 103] on select "Select [DEMOGRAPHIC_DATA] [DEMOGRAPHIC_DATA] Other Prefer Not To Say" at bounding box center [337, 102] width 138 height 12
select select "[DEMOGRAPHIC_DATA]"
click at [268, 96] on select "Select [DEMOGRAPHIC_DATA] [DEMOGRAPHIC_DATA] Other Prefer Not To Say" at bounding box center [337, 102] width 138 height 12
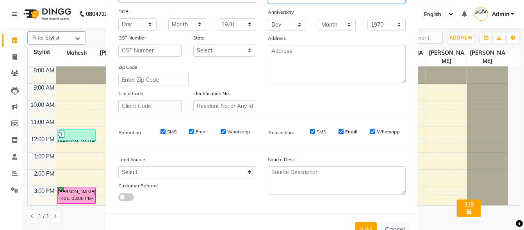
scroll to position [131, 0]
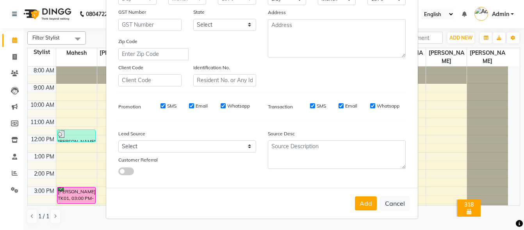
click at [367, 202] on button "Add" at bounding box center [366, 203] width 22 height 14
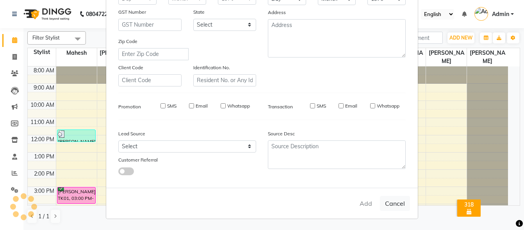
select select
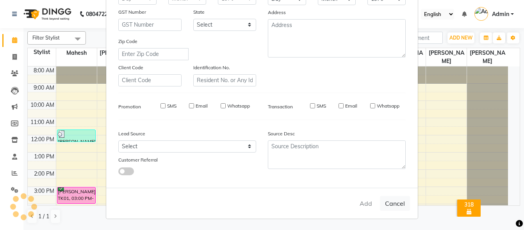
select select
checkbox input "false"
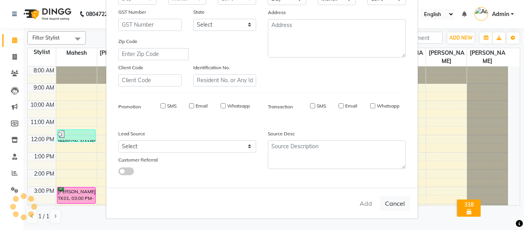
checkbox input "false"
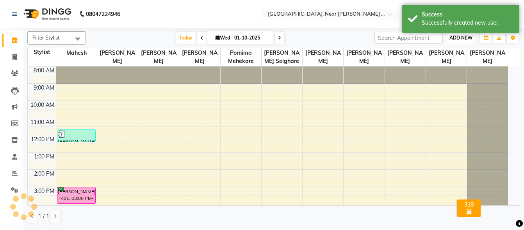
click at [460, 36] on span "ADD NEW" at bounding box center [461, 38] width 23 height 6
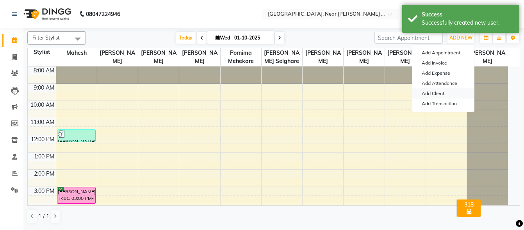
click at [437, 92] on link "Add Client" at bounding box center [444, 93] width 62 height 10
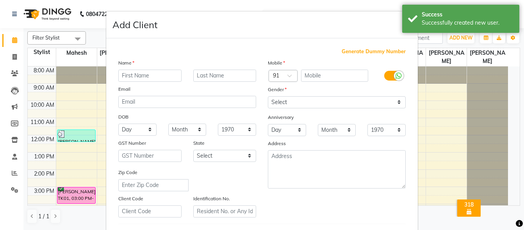
click at [157, 73] on input "text" at bounding box center [149, 76] width 63 height 12
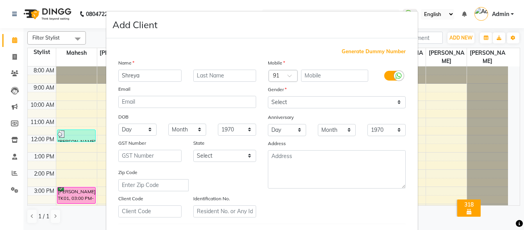
type input "Shreya"
click at [220, 75] on input "text" at bounding box center [224, 76] width 63 height 12
type input "Jinde"
click at [324, 74] on input "text" at bounding box center [335, 76] width 68 height 12
type input "9673428636"
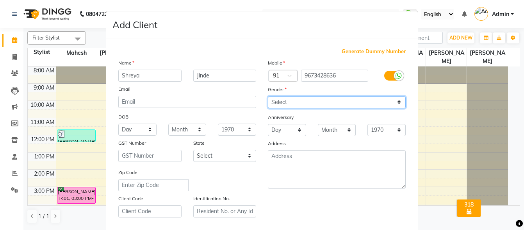
click at [339, 100] on select "Select [DEMOGRAPHIC_DATA] [DEMOGRAPHIC_DATA] Other Prefer Not To Say" at bounding box center [337, 102] width 138 height 12
click at [311, 104] on select "Select [DEMOGRAPHIC_DATA] [DEMOGRAPHIC_DATA] Other Prefer Not To Say" at bounding box center [337, 102] width 138 height 12
select select "[DEMOGRAPHIC_DATA]"
click at [268, 96] on select "Select [DEMOGRAPHIC_DATA] [DEMOGRAPHIC_DATA] Other Prefer Not To Say" at bounding box center [337, 102] width 138 height 12
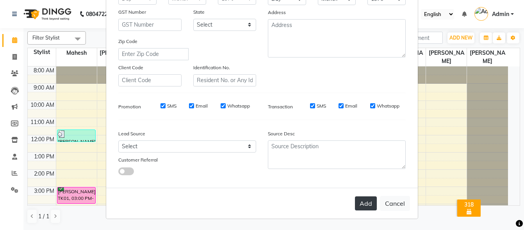
click at [360, 203] on button "Add" at bounding box center [366, 203] width 22 height 14
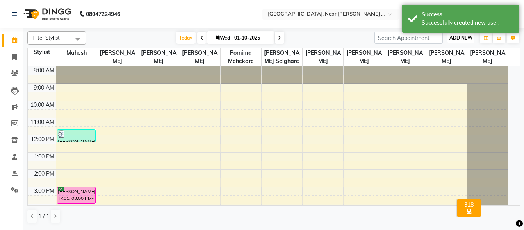
click at [458, 34] on button "ADD NEW Toggle Dropdown" at bounding box center [461, 37] width 27 height 11
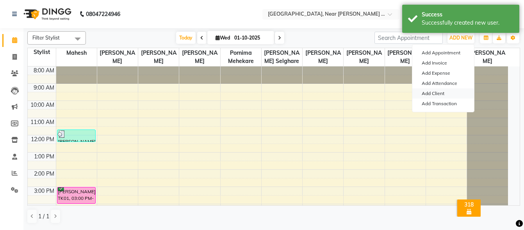
click at [440, 91] on link "Add Client" at bounding box center [444, 93] width 62 height 10
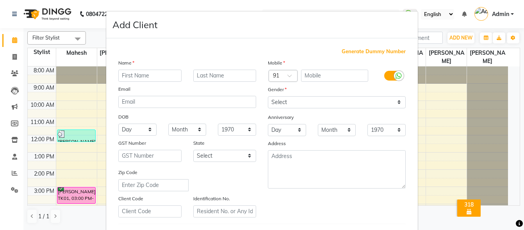
click at [161, 73] on input "text" at bounding box center [149, 76] width 63 height 12
click at [211, 77] on input "text" at bounding box center [224, 76] width 63 height 12
click at [317, 71] on input "text" at bounding box center [335, 76] width 68 height 12
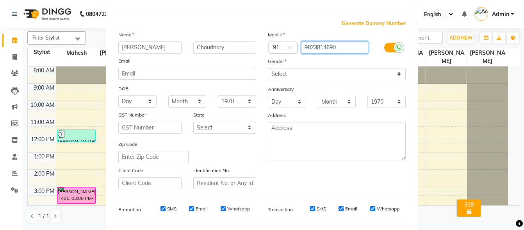
scroll to position [0, 0]
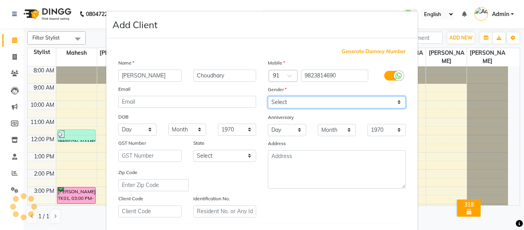
click at [293, 104] on select "Select [DEMOGRAPHIC_DATA] [DEMOGRAPHIC_DATA] Other Prefer Not To Say" at bounding box center [337, 102] width 138 height 12
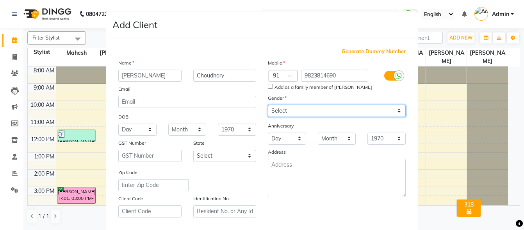
click at [268, 105] on select "Select [DEMOGRAPHIC_DATA] [DEMOGRAPHIC_DATA] Other Prefer Not To Say" at bounding box center [337, 111] width 138 height 12
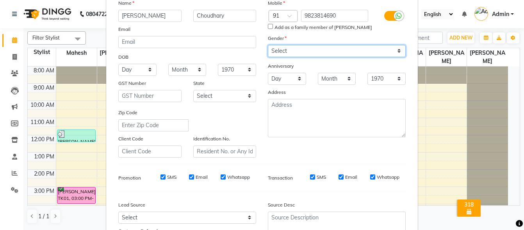
scroll to position [117, 0]
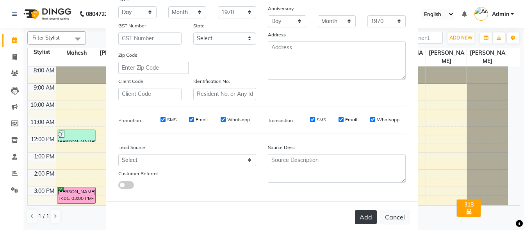
click at [362, 215] on button "Add" at bounding box center [366, 217] width 22 height 14
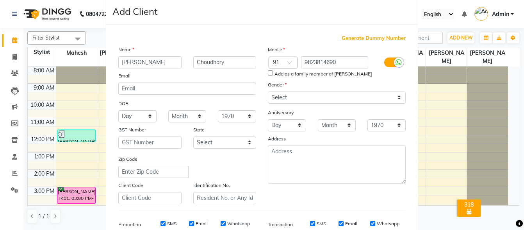
scroll to position [0, 0]
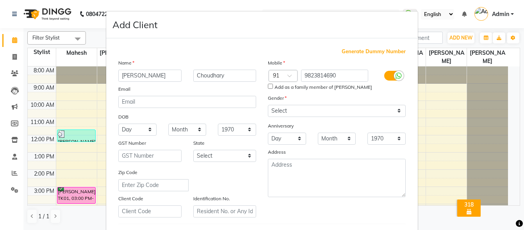
click at [445, 88] on ngb-modal-window "Add Client Generate Dummy Number Name [PERSON_NAME] Email DOB Day 01 02 03 04 0…" at bounding box center [262, 115] width 524 height 230
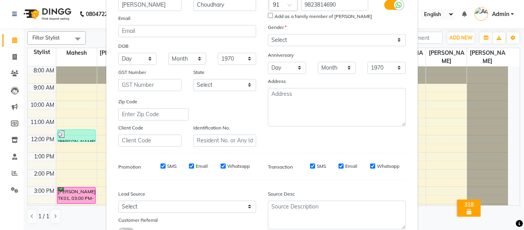
scroll to position [131, 0]
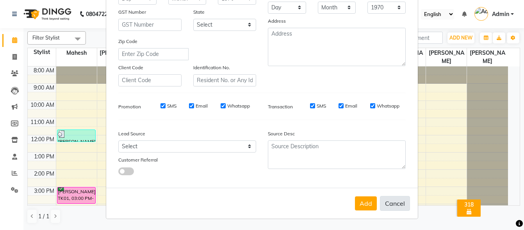
click at [392, 205] on button "Cancel" at bounding box center [395, 203] width 30 height 15
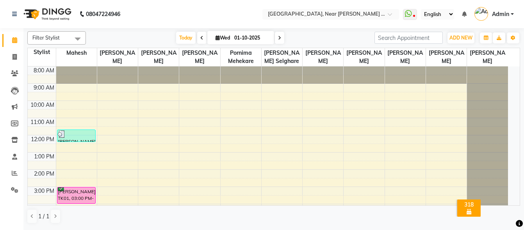
click at [382, 129] on div "8:00 AM 9:00 AM 10:00 AM 11:00 AM 12:00 PM 1:00 PM 2:00 PM 3:00 PM 4:00 PM 5:00…" at bounding box center [268, 177] width 481 height 223
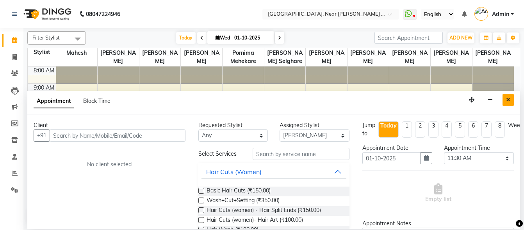
click at [509, 98] on icon "Close" at bounding box center [508, 99] width 4 height 5
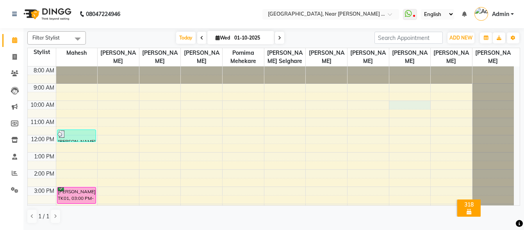
click at [392, 107] on div "8:00 AM 9:00 AM 10:00 AM 11:00 AM 12:00 PM 1:00 PM 2:00 PM 3:00 PM 4:00 PM 5:00…" at bounding box center [271, 177] width 486 height 223
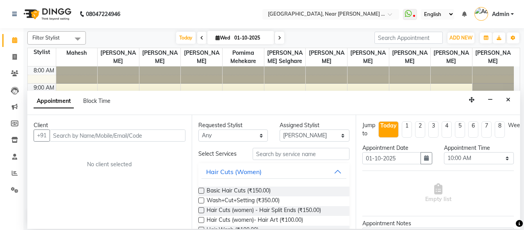
click at [508, 99] on icon "Close" at bounding box center [508, 99] width 4 height 5
